Goal: Find specific page/section: Find specific page/section

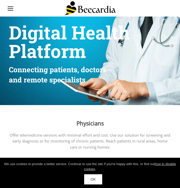
click at [8, 7] on li at bounding box center [11, 6] width 6 height 1
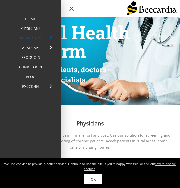
click at [24, 36] on link "Veterinary" at bounding box center [30, 38] width 48 height 10
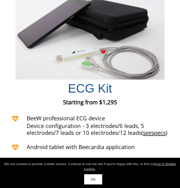
scroll to position [1569, 0]
